Goal: Task Accomplishment & Management: Use online tool/utility

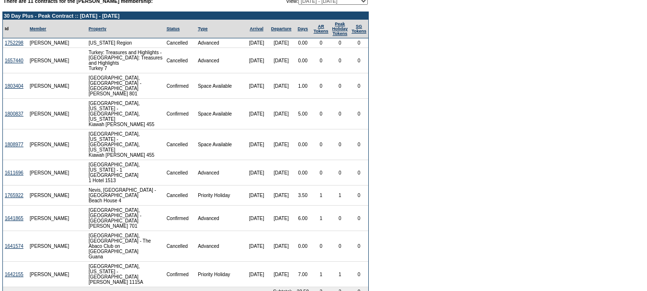
scroll to position [144, 0]
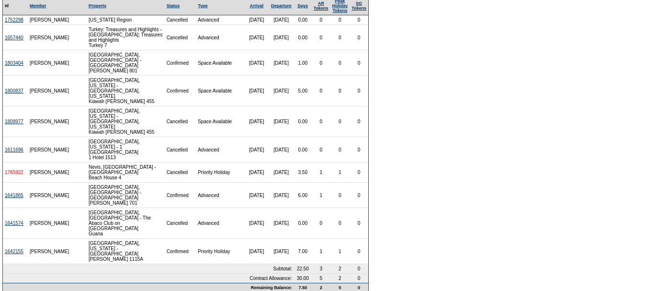
click at [12, 175] on link "1765922" at bounding box center [14, 172] width 19 height 5
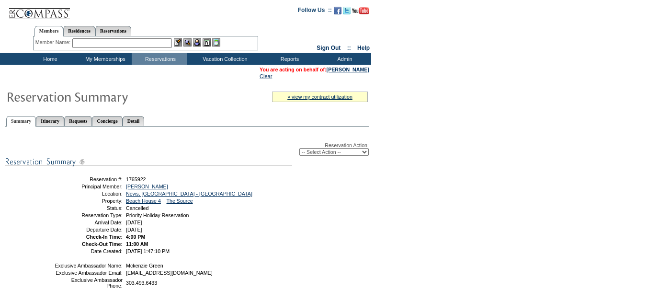
click at [352, 152] on select "-- Select Action -- Modify Reservation Dates Modify Reservation Cost Modify Occ…" at bounding box center [334, 152] width 69 height 8
select select "ChangeCost"
click at [300, 150] on select "-- Select Action -- Modify Reservation Dates Modify Reservation Cost Modify Occ…" at bounding box center [334, 152] width 69 height 8
